Goal: Register for event/course

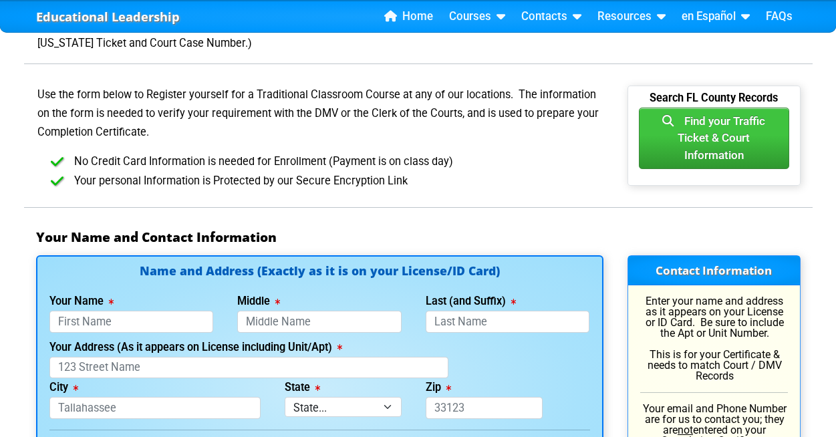
scroll to position [725, 0]
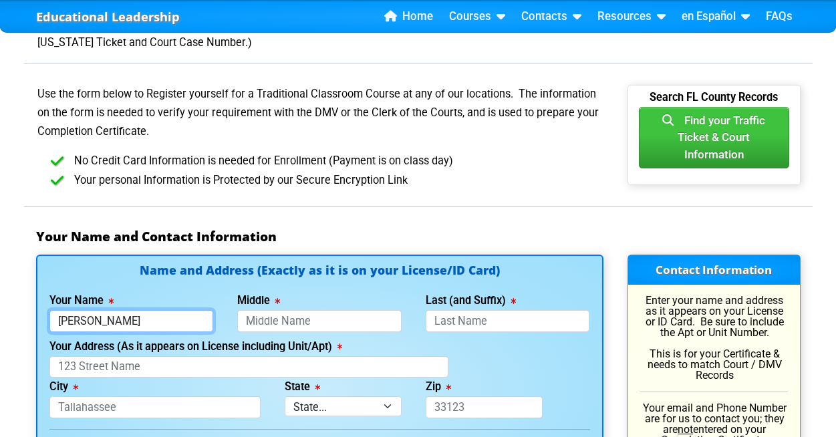
type input "Ginny"
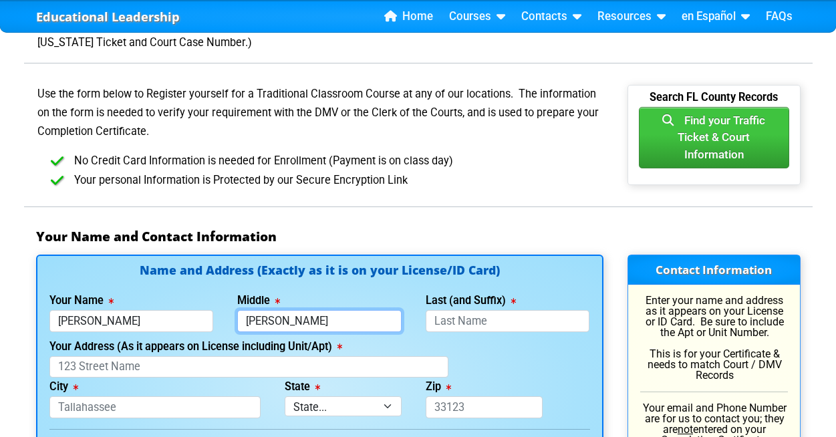
type input "Lee"
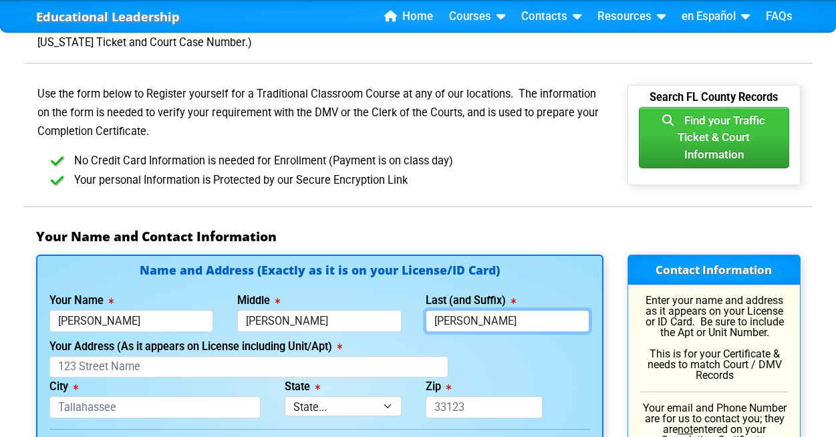
type input "Yanson"
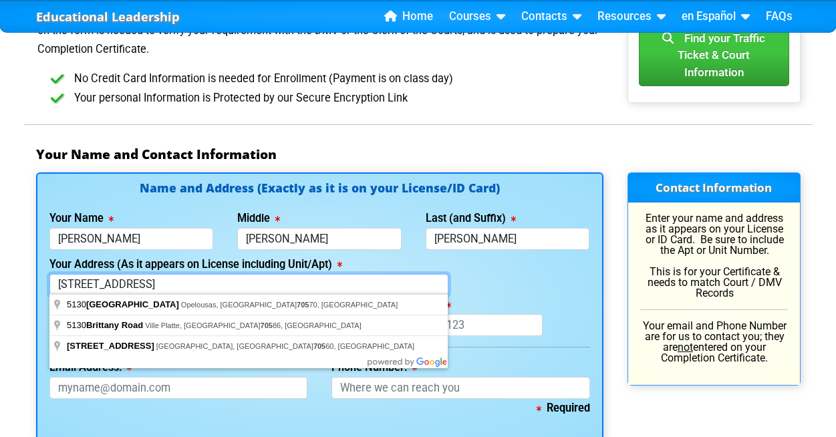
scroll to position [810, 0]
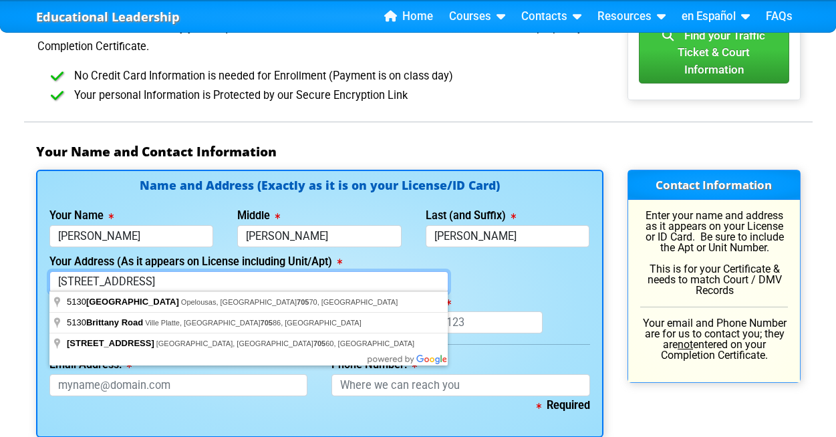
type input "5130 Brittany Dr. S #705"
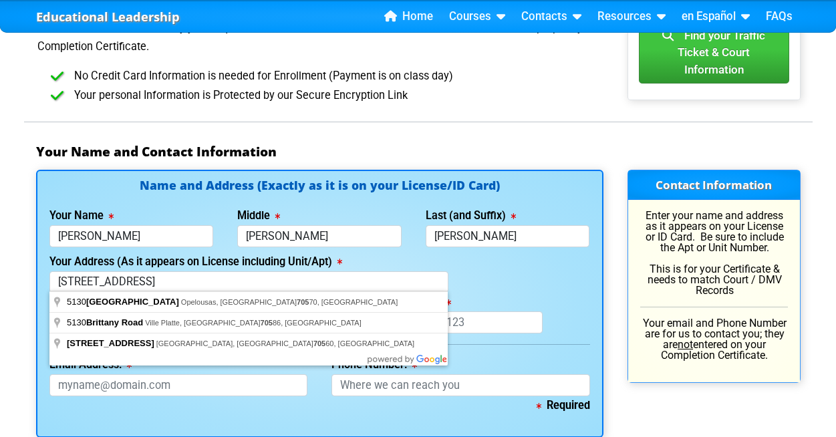
click at [497, 273] on div "Your Address (As it appears on License including Unit/Apt) 5130 Brittany Dr. S …" at bounding box center [319, 272] width 564 height 41
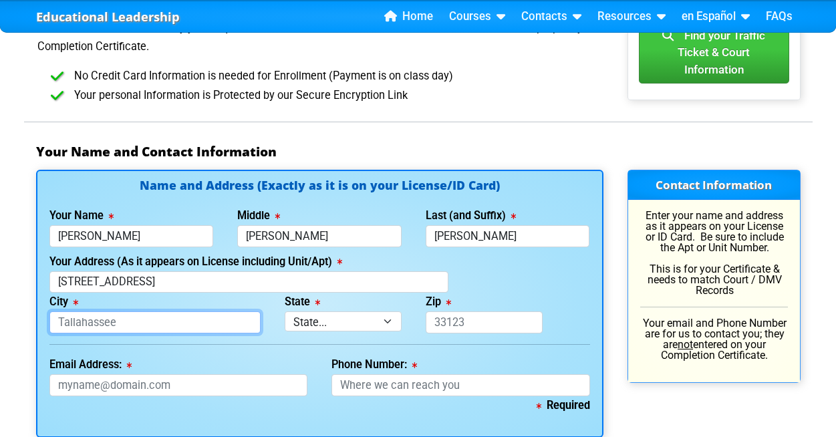
type input "A"
type input "St Petersburg"
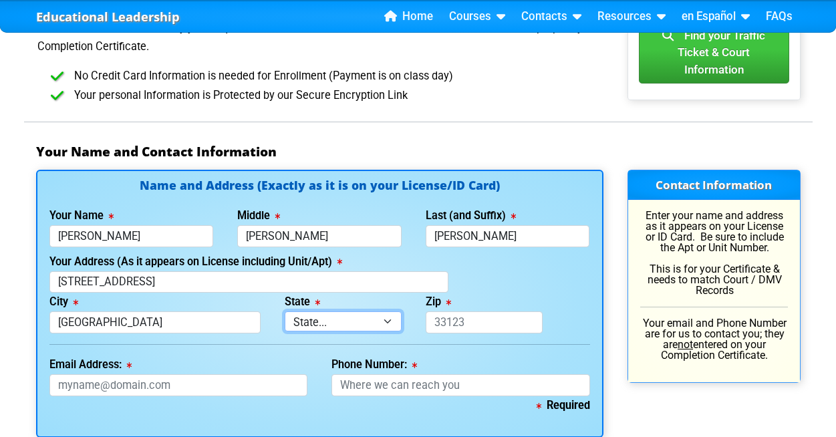
select select "{"fullName":"Florida","abbreviation":"FL","uniqueId":"1d559909-6cf0-4a4d-848e-a…"
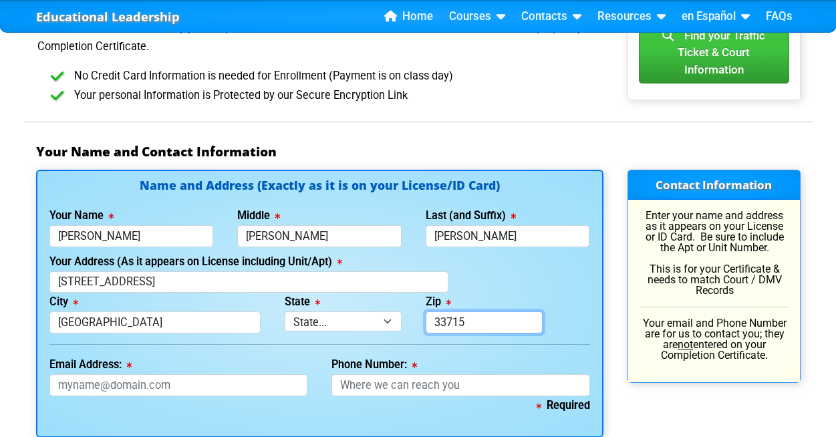
type input "33715"
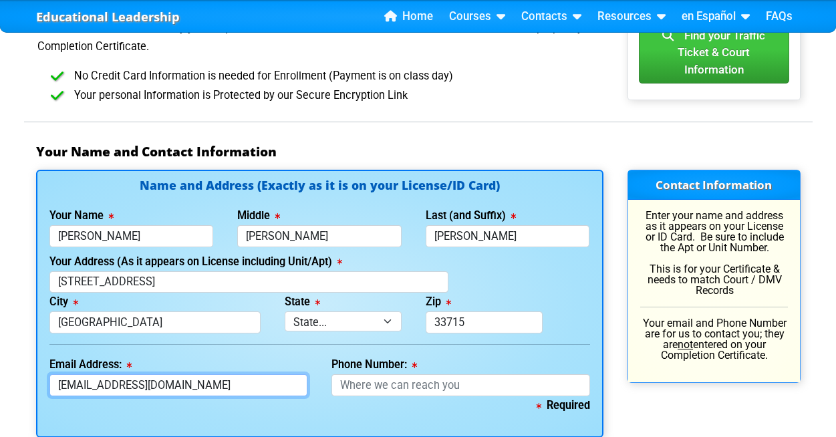
type input "ginnyyanson@gmail.com"
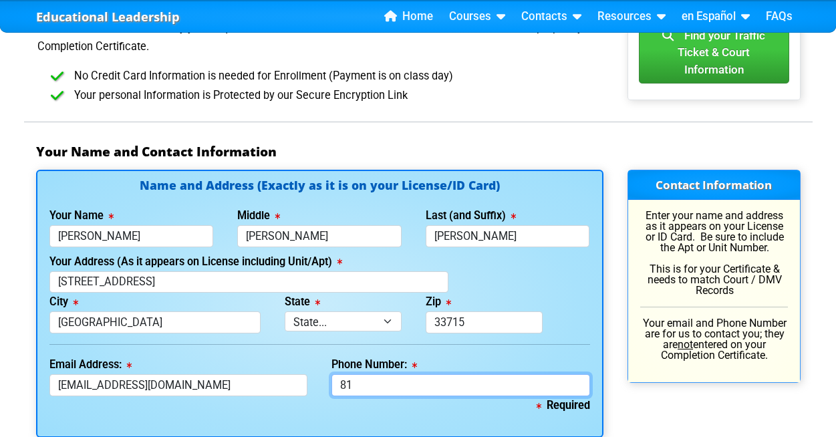
type input "8"
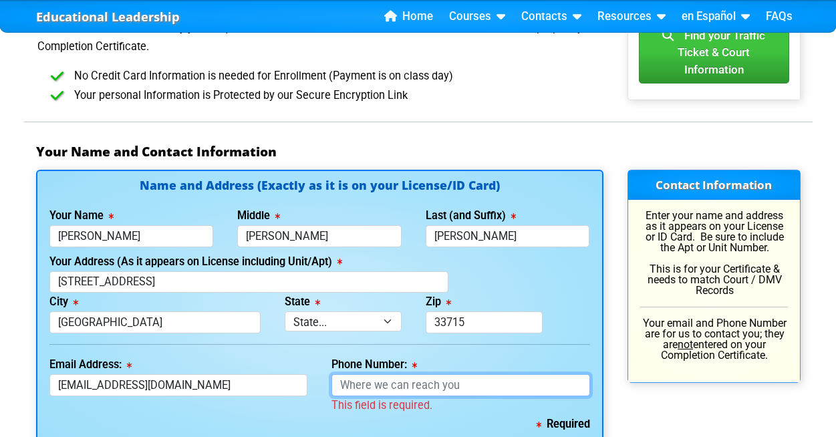
type input "("
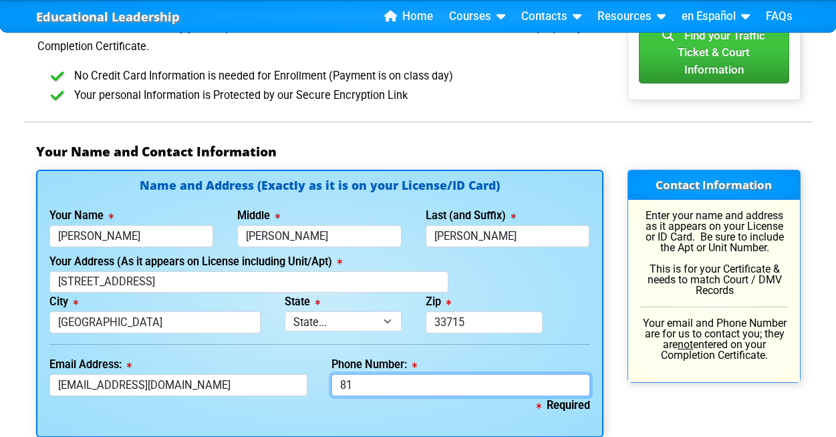
type input "8"
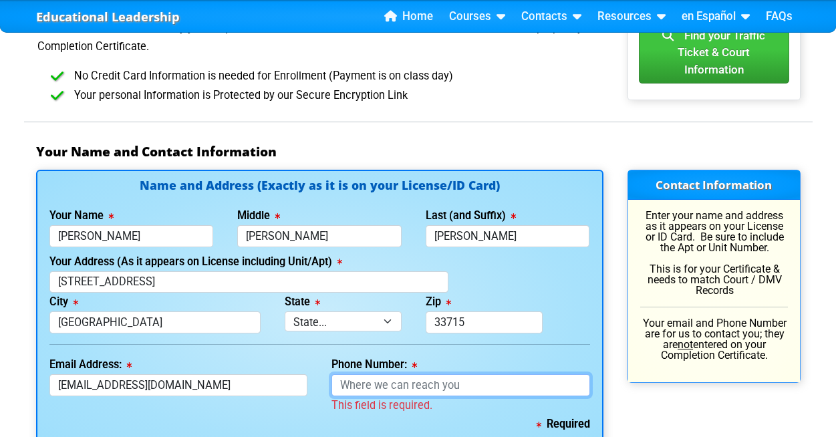
type input "("
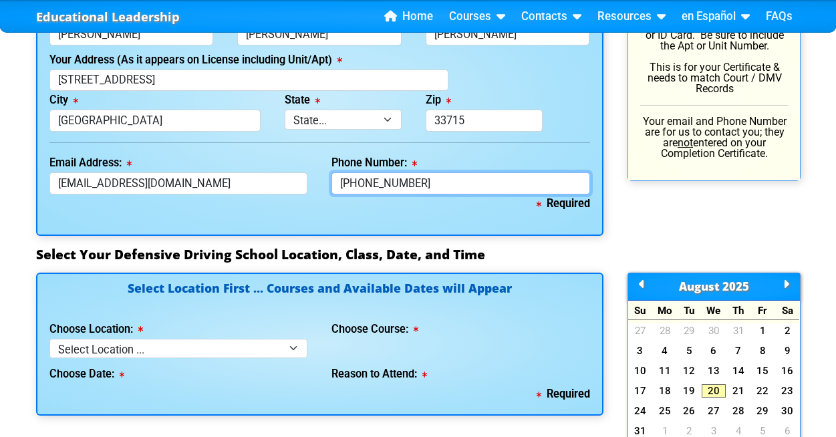
scroll to position [1013, 0]
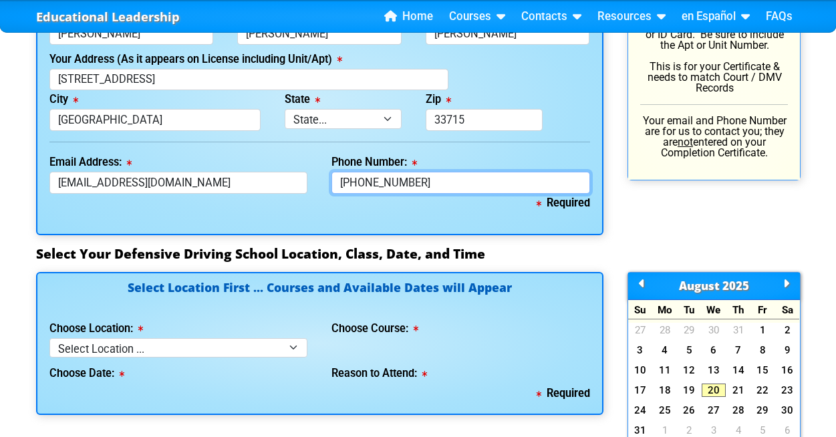
type input "813-767-7169"
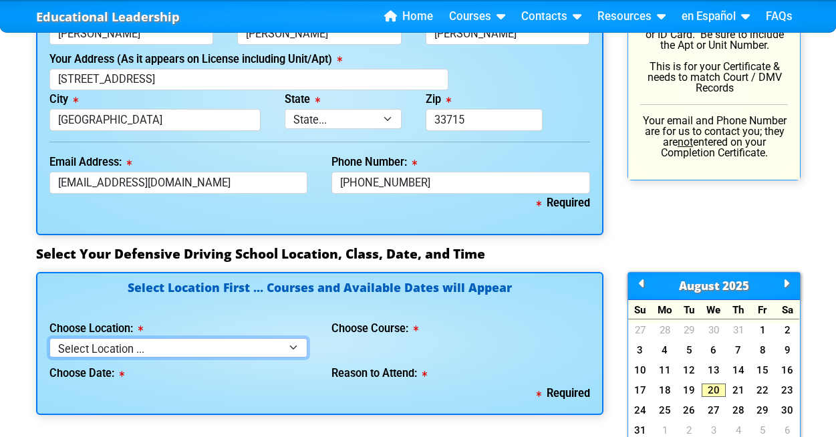
select select "2"
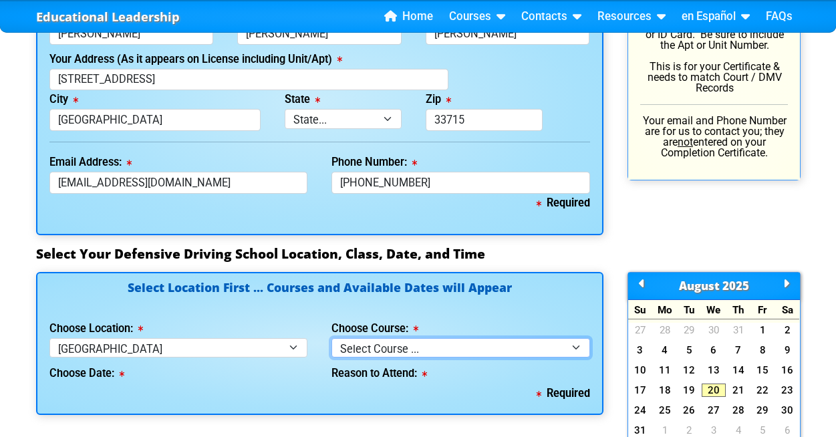
select select "1"
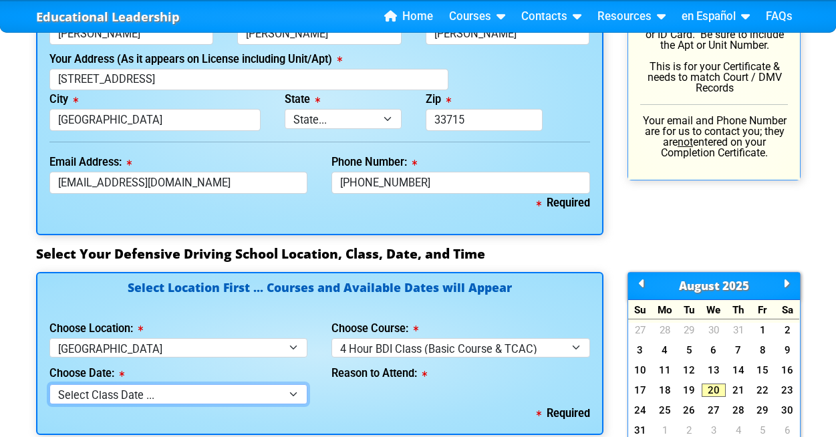
select select "08/23/2025, 8"
select select
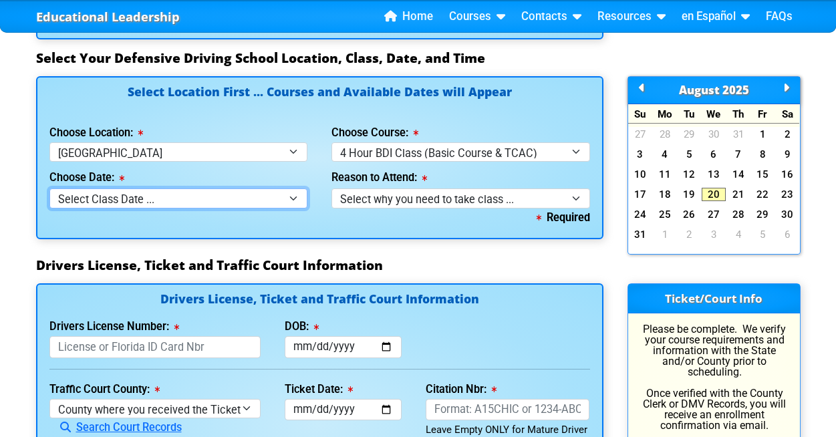
scroll to position [1207, 0]
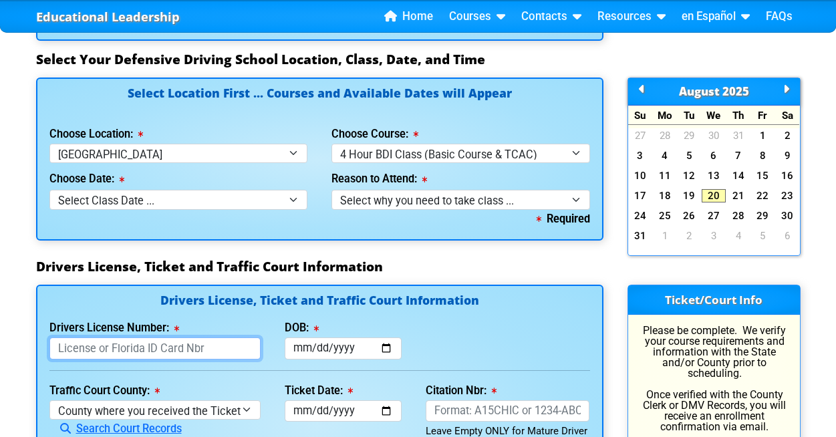
click at [51, 343] on input "Drivers License Number:" at bounding box center [154, 348] width 211 height 22
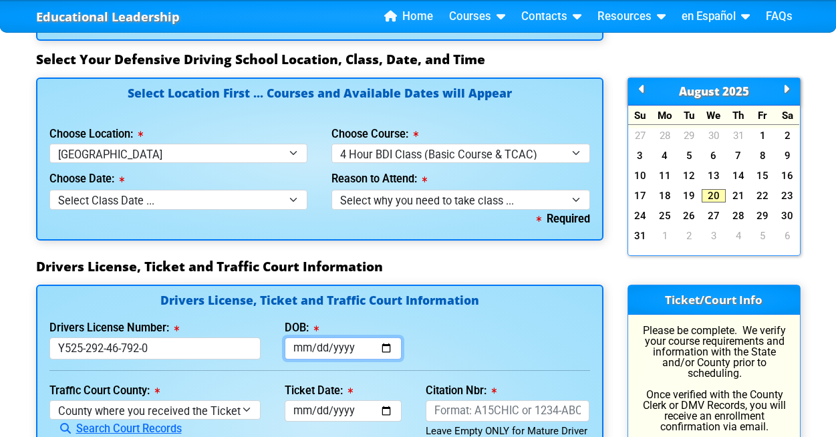
type input "Y525292467920"
click at [293, 340] on input "DOB:" at bounding box center [343, 348] width 117 height 22
click at [315, 343] on input "DOB:" at bounding box center [343, 348] width 117 height 22
click at [335, 339] on input "2025-08-12" at bounding box center [343, 348] width 117 height 22
type input "0946-08-12"
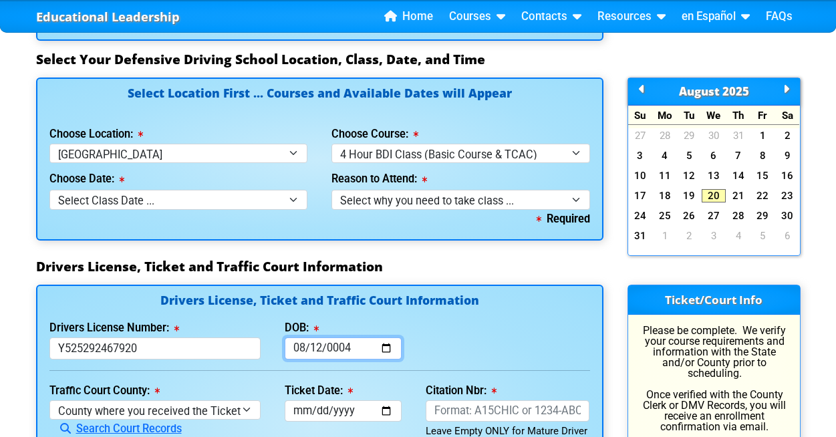
type input "0046-08-12"
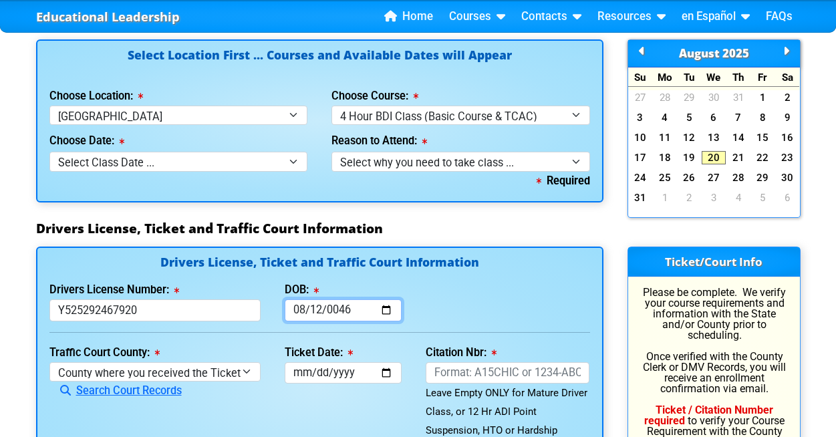
scroll to position [1250, 0]
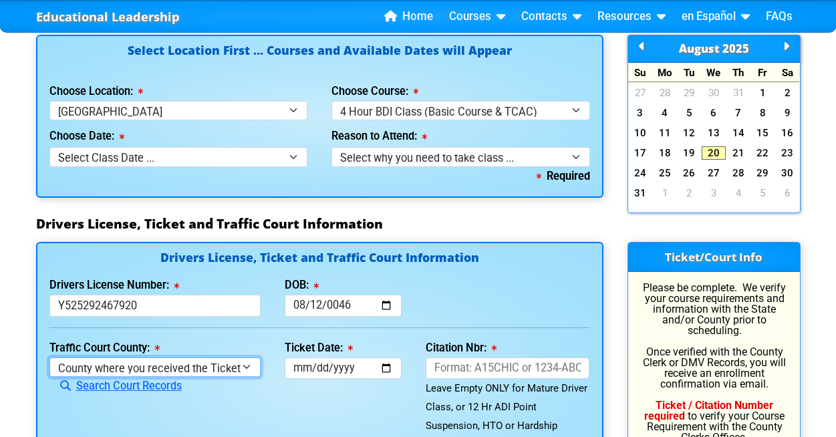
select select "{"countyName":"Pinellas","state":"FL","uniqueId":"7c9cc234-d9fd-4e38-bf16-c40ed…"
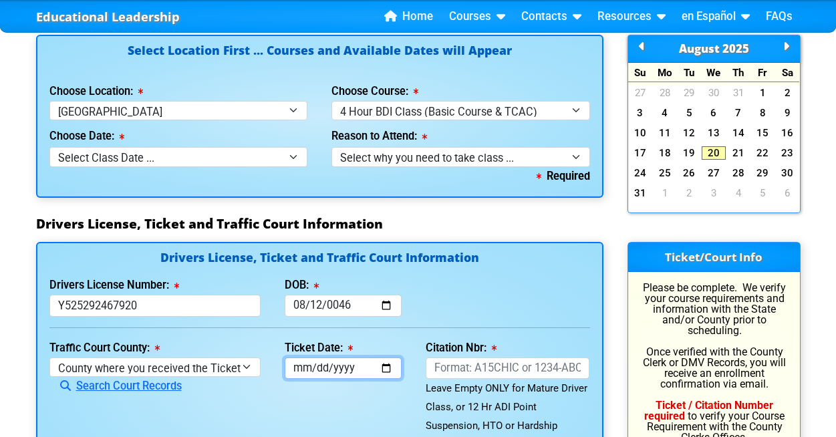
click at [296, 361] on input "Ticket Date:" at bounding box center [343, 368] width 117 height 22
click at [312, 361] on input "Ticket Date:" at bounding box center [343, 368] width 117 height 22
click at [341, 364] on input "Ticket Date:" at bounding box center [343, 368] width 117 height 22
click at [389, 405] on div "Ticket Date: This field is required" at bounding box center [343, 397] width 141 height 116
click at [327, 365] on input "Ticket Date:" at bounding box center [343, 368] width 117 height 22
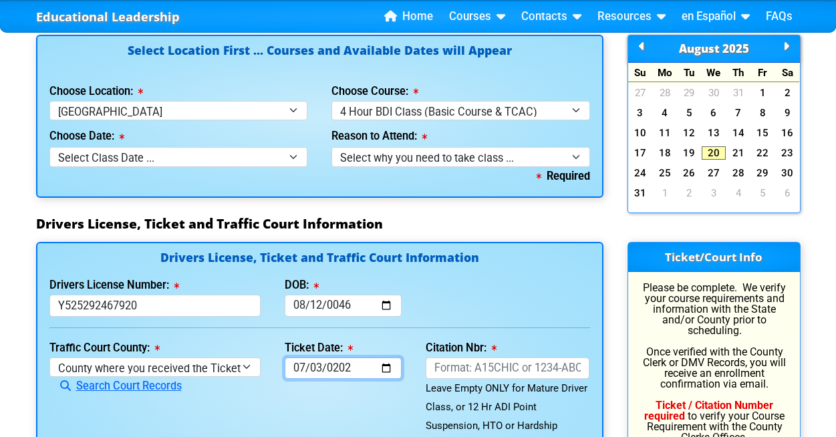
type input "2025-07-03"
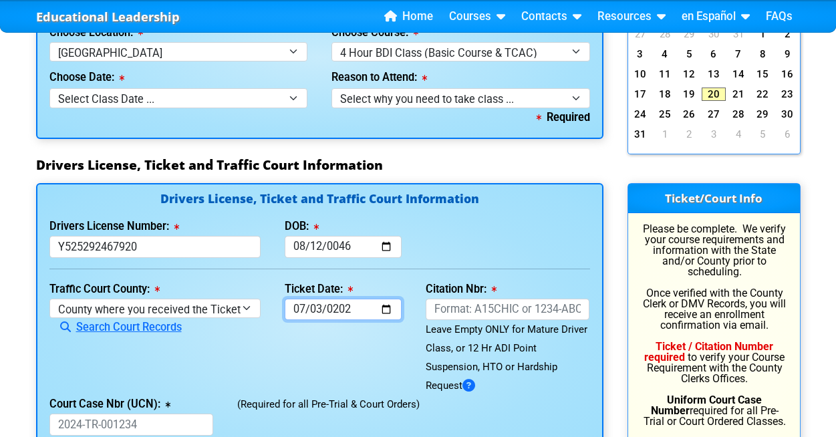
scroll to position [1311, 0]
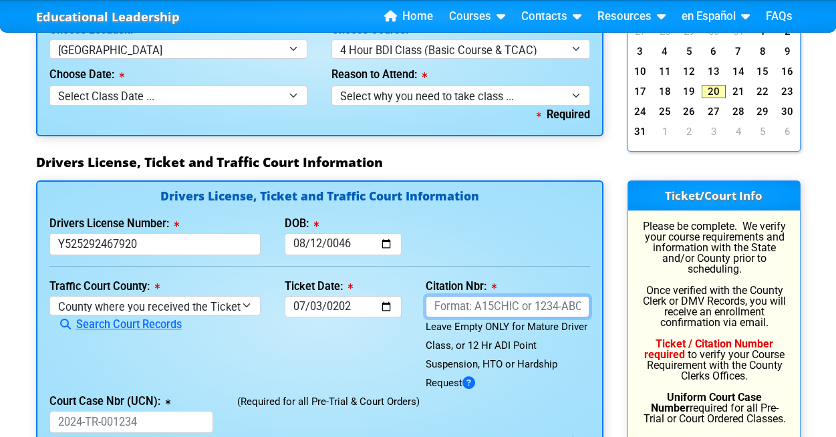
click at [445, 307] on input "Citation Nbr:" at bounding box center [507, 307] width 164 height 22
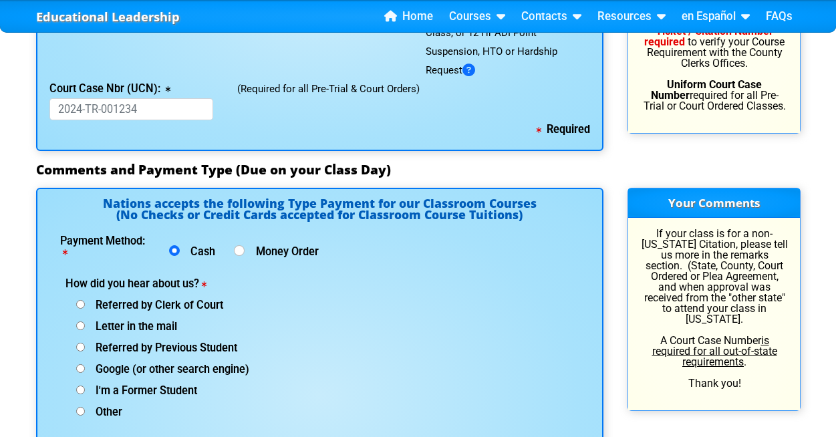
scroll to position [1640, 0]
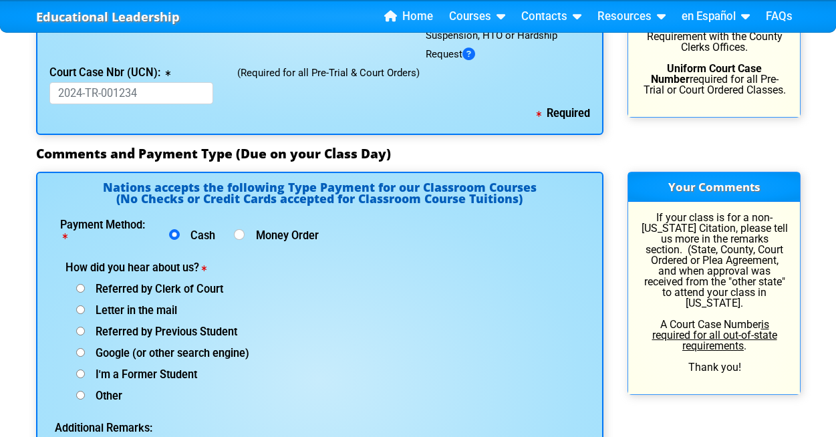
type input "AKYYTPE"
click at [79, 293] on input "Referred by Previous Student" at bounding box center [80, 288] width 9 height 9
radio input "true"
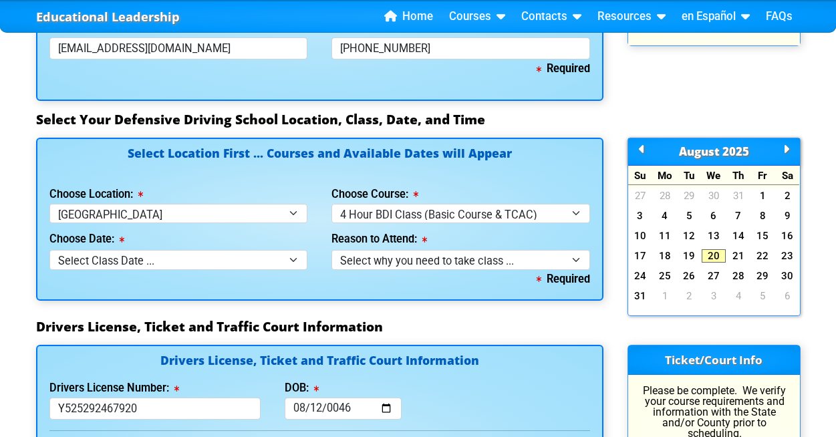
scroll to position [1146, 0]
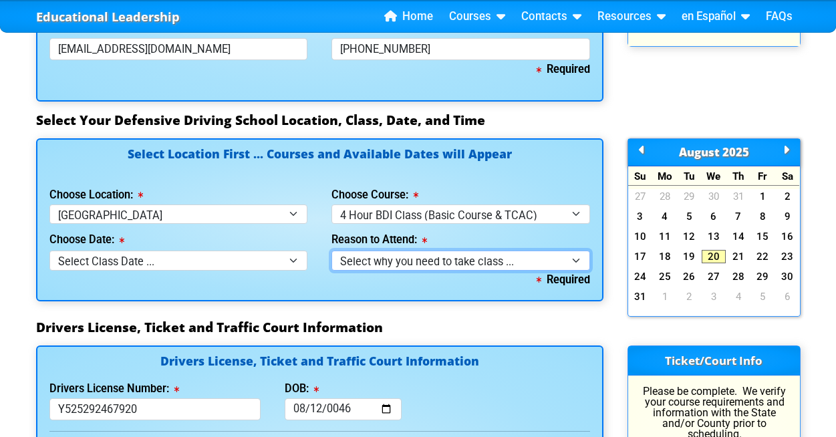
select select "BDI - Election for Traffic Ticket"
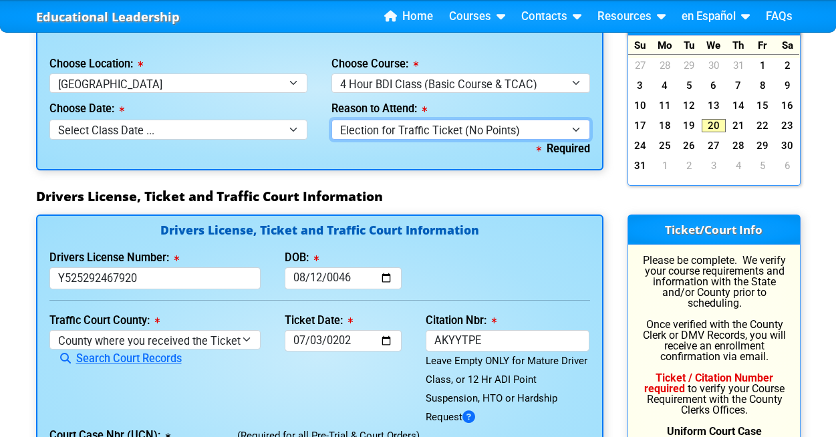
scroll to position [1278, 0]
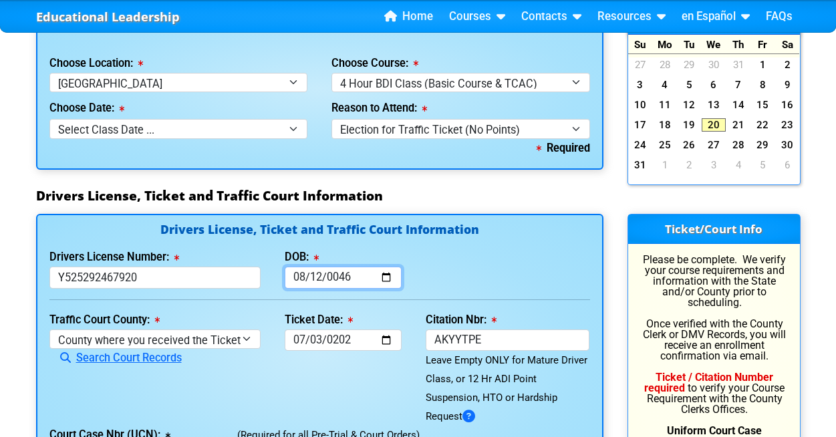
click at [338, 271] on input "0046-08-12" at bounding box center [343, 278] width 117 height 22
type input "1946-08-12"
click at [441, 264] on div "Drivers License Number: Y525292467920 DOB: 1946-08-12" at bounding box center [319, 268] width 564 height 41
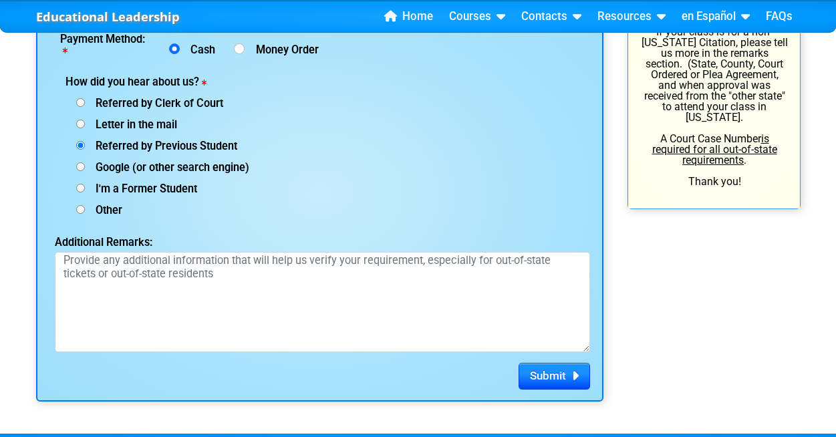
scroll to position [1888, 0]
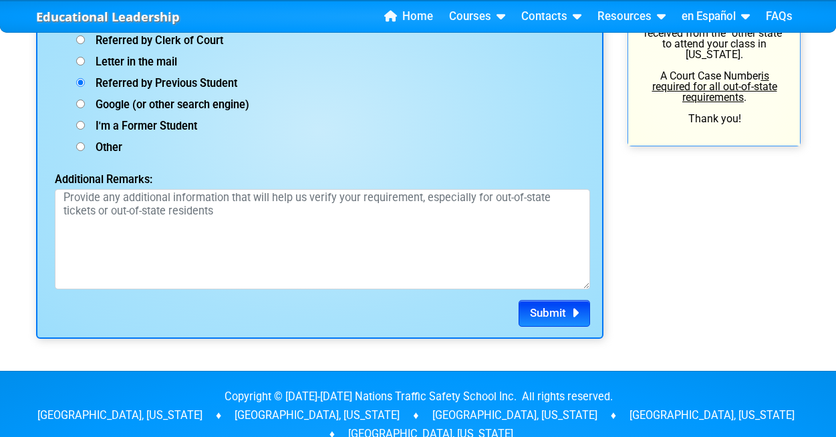
click at [557, 307] on span "Submit" at bounding box center [548, 312] width 36 height 13
